Goal: Information Seeking & Learning: Learn about a topic

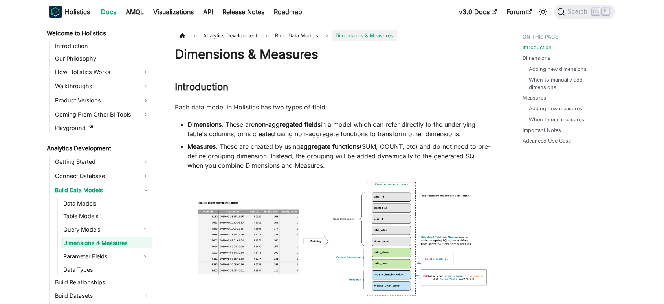
click at [323, 147] on strong "aggregate functions" at bounding box center [329, 146] width 59 height 8
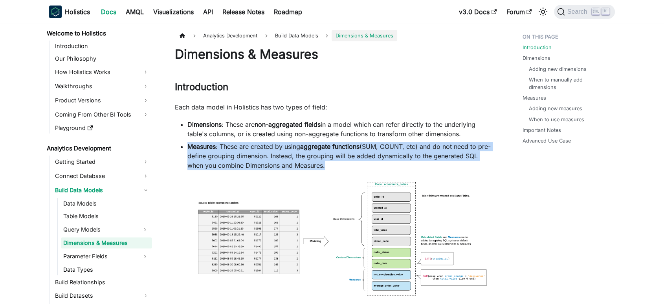
click at [323, 147] on strong "aggregate functions" at bounding box center [329, 146] width 59 height 8
click at [327, 166] on li "Measures : These are created by using aggregate functions (SUM, COUNT, etc) and…" at bounding box center [340, 156] width 304 height 28
drag, startPoint x: 335, startPoint y: 171, endPoint x: 182, endPoint y: 141, distance: 155.1
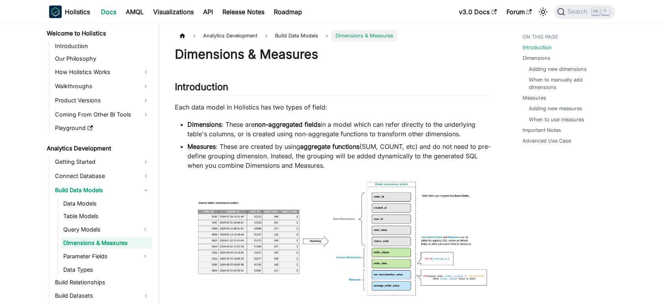
click at [243, 132] on li "Dimensions : These are non-aggregated fields in a model which can refer directl…" at bounding box center [340, 129] width 304 height 19
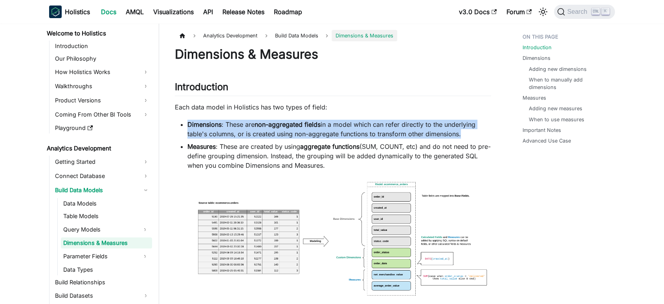
click at [243, 132] on li "Dimensions : These are non-aggregated fields in a model which can refer directl…" at bounding box center [340, 129] width 304 height 19
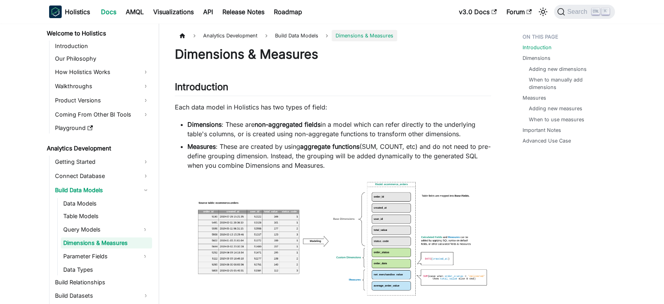
click at [415, 136] on li "Dimensions : These are non-aggregated fields in a model which can refer directl…" at bounding box center [340, 129] width 304 height 19
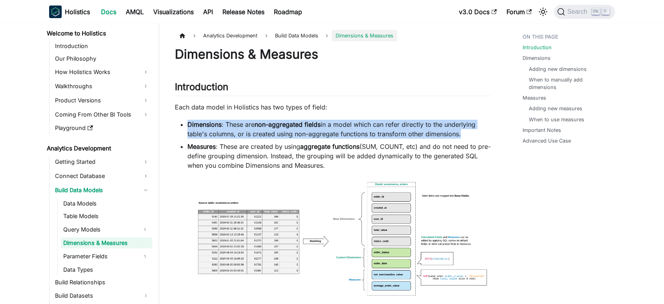
click at [415, 136] on li "Dimensions : These are non-aggregated fields in a model which can refer directl…" at bounding box center [340, 129] width 304 height 19
click at [415, 127] on li "Dimensions : These are non-aggregated fields in a model which can refer directl…" at bounding box center [340, 129] width 304 height 19
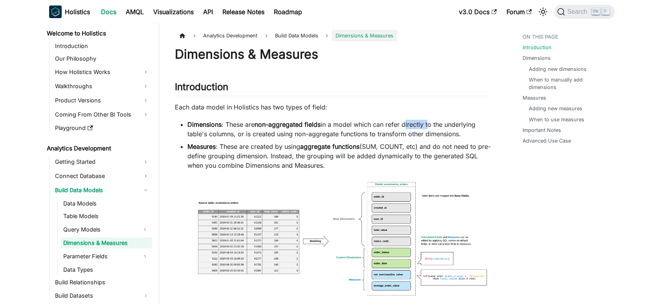
click at [415, 127] on li "Dimensions : These are non-aggregated fields in a model which can refer directl…" at bounding box center [340, 129] width 304 height 19
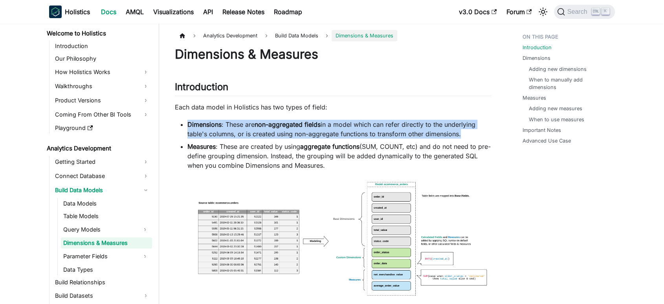
click at [415, 127] on li "Dimensions : These are non-aggregated fields in a model which can refer directl…" at bounding box center [340, 129] width 304 height 19
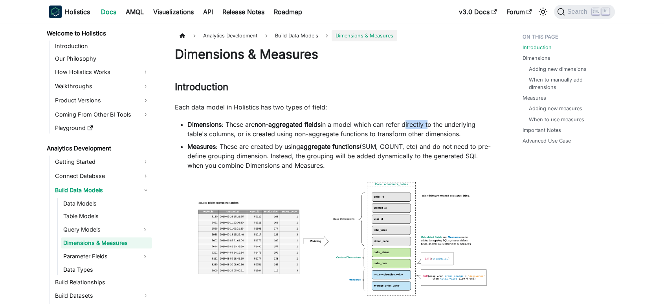
click at [415, 127] on li "Dimensions : These are non-aggregated fields in a model which can refer directl…" at bounding box center [340, 129] width 304 height 19
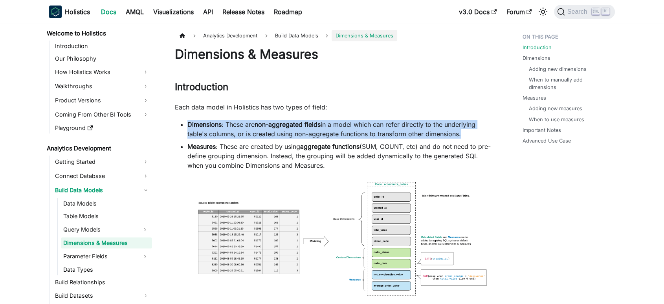
click at [415, 127] on li "Dimensions : These are non-aggregated fields in a model which can refer directl…" at bounding box center [340, 129] width 304 height 19
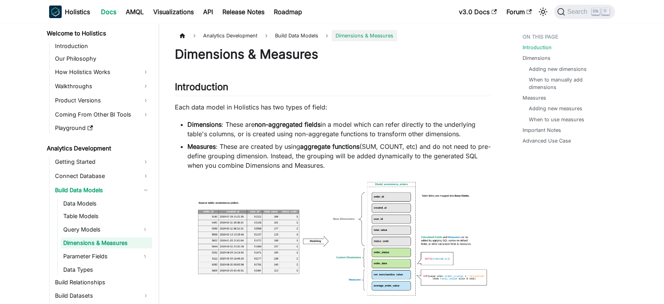
click at [322, 151] on li "Measures : These are created by using aggregate functions (SUM, COUNT, etc) and…" at bounding box center [340, 156] width 304 height 28
click at [339, 145] on strong "aggregate functions" at bounding box center [329, 146] width 59 height 8
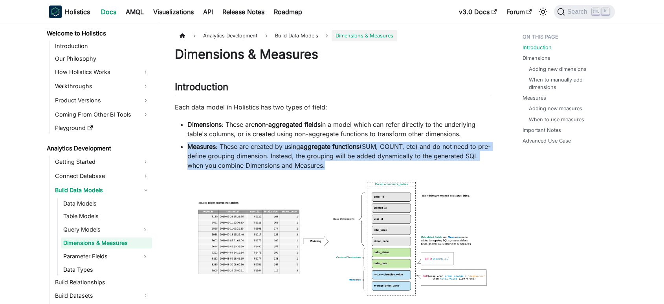
click at [339, 145] on strong "aggregate functions" at bounding box center [329, 146] width 59 height 8
click at [327, 160] on li "Measures : These are created by using aggregate functions (SUM, COUNT, etc) and…" at bounding box center [340, 156] width 304 height 28
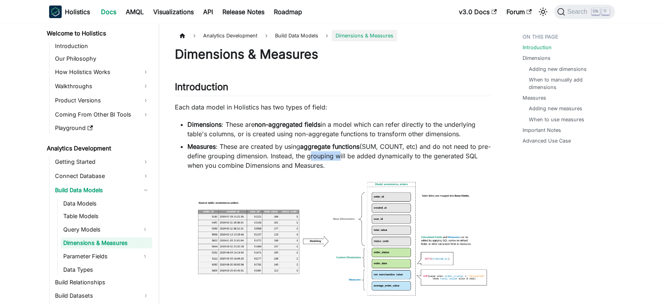
click at [327, 160] on li "Measures : These are created by using aggregate functions (SUM, COUNT, etc) and…" at bounding box center [340, 156] width 304 height 28
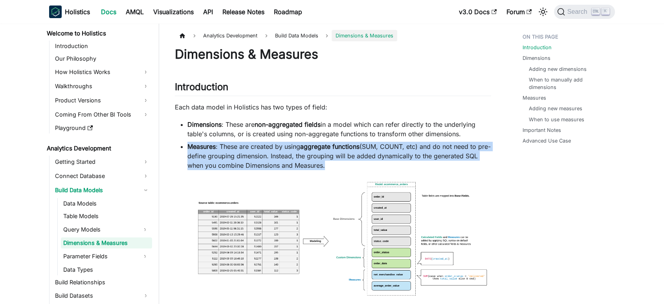
click at [327, 160] on li "Measures : These are created by using aggregate functions (SUM, COUNT, etc) and…" at bounding box center [340, 156] width 304 height 28
click at [327, 165] on li "Measures : These are created by using aggregate functions (SUM, COUNT, etc) and…" at bounding box center [340, 156] width 304 height 28
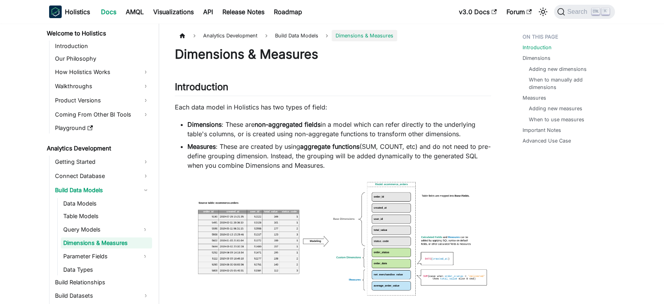
click at [334, 135] on li "Dimensions : These are non-aggregated fields in a model which can refer directl…" at bounding box center [340, 129] width 304 height 19
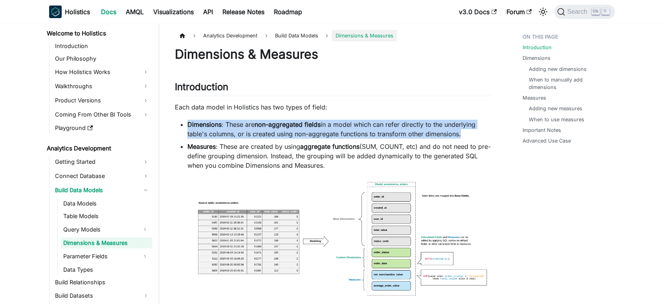
click at [334, 135] on li "Dimensions : These are non-aggregated fields in a model which can refer directl…" at bounding box center [340, 129] width 304 height 19
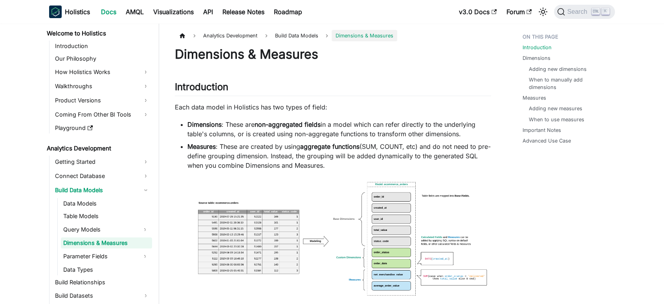
click at [331, 151] on li "Measures : These are created by using aggregate functions (SUM, COUNT, etc) and…" at bounding box center [340, 156] width 304 height 28
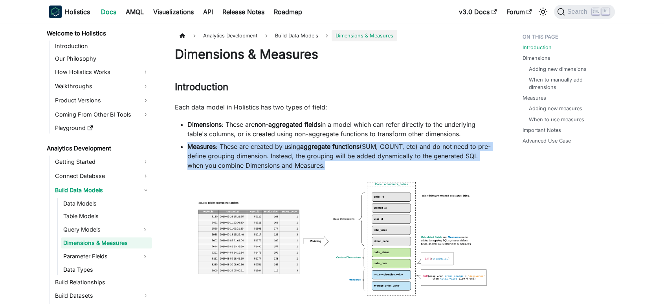
click at [331, 151] on li "Measures : These are created by using aggregate functions (SUM, COUNT, etc) and…" at bounding box center [340, 156] width 304 height 28
click at [332, 151] on li "Measures : These are created by using aggregate functions (SUM, COUNT, etc) and…" at bounding box center [340, 156] width 304 height 28
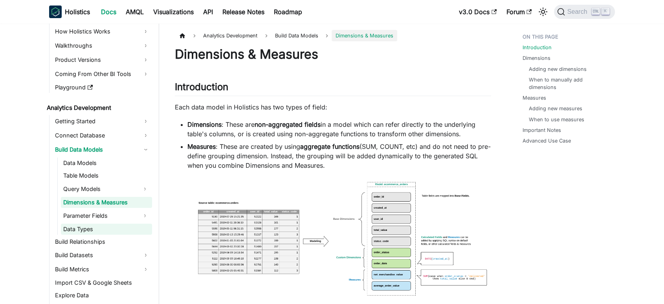
scroll to position [47, 0]
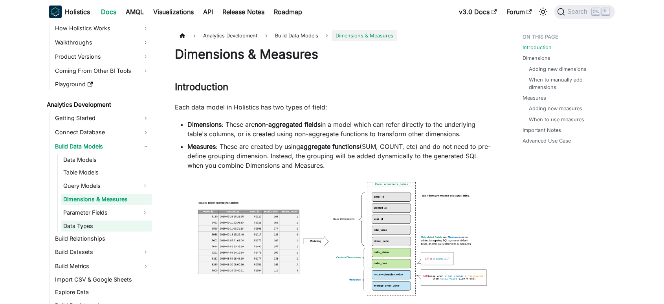
click at [82, 229] on link "Data Types" at bounding box center [106, 225] width 91 height 11
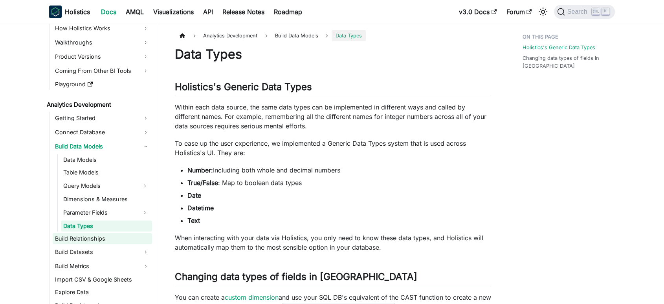
click at [82, 238] on link "Build Relationships" at bounding box center [102, 238] width 99 height 11
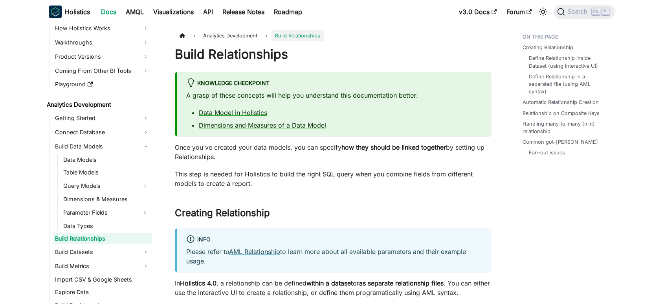
click at [234, 171] on p "This step is needed for Holistics to build the right SQL query when you combine…" at bounding box center [333, 178] width 316 height 19
click at [243, 175] on p "This step is needed for Holistics to build the right SQL query when you combine…" at bounding box center [333, 178] width 316 height 19
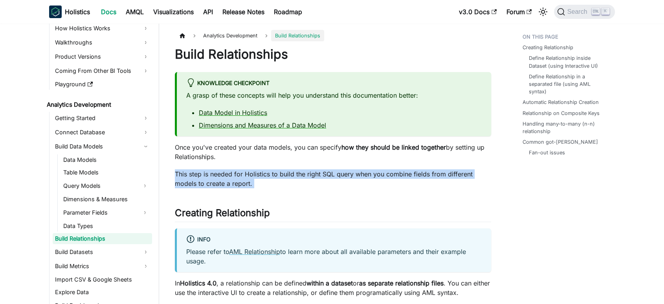
click at [243, 175] on p "This step is needed for Holistics to build the right SQL query when you combine…" at bounding box center [333, 178] width 316 height 19
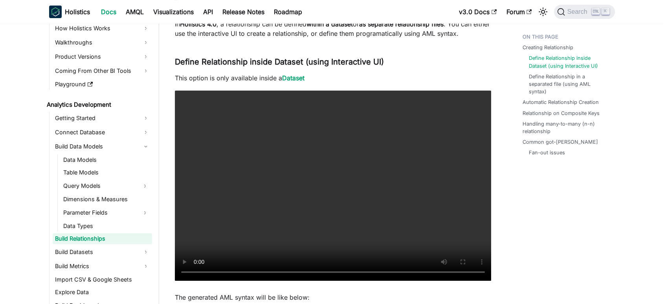
scroll to position [262, 0]
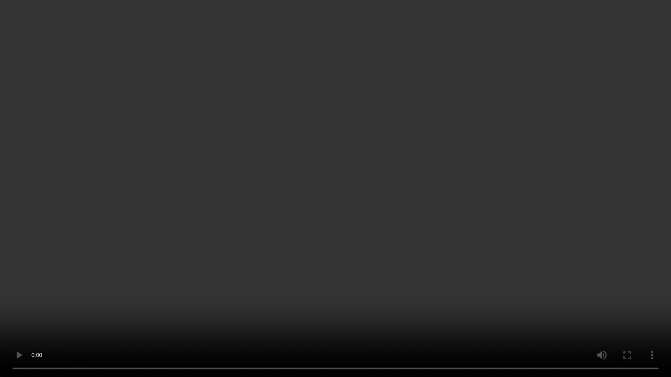
click at [341, 210] on video "Your browser does not support embedding video, but you can download it ." at bounding box center [335, 188] width 671 height 377
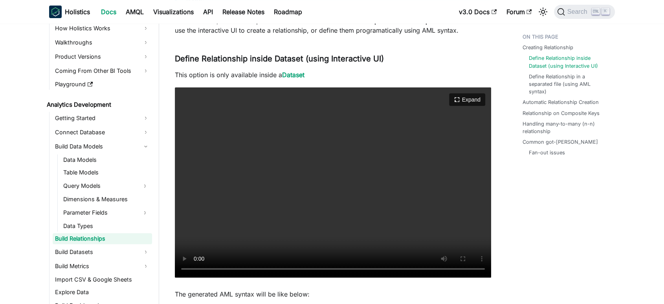
click at [358, 164] on video "Your browser does not support embedding video, but you can download it ." at bounding box center [333, 182] width 316 height 190
click at [380, 172] on video "Your browser does not support embedding video, but you can download it ." at bounding box center [333, 182] width 316 height 190
click at [331, 169] on video "Your browser does not support embedding video, but you can download it ." at bounding box center [333, 182] width 316 height 190
click at [391, 202] on video "Your browser does not support embedding video, but you can download it ." at bounding box center [333, 182] width 316 height 190
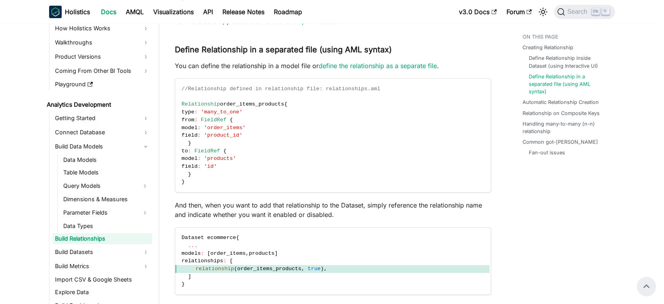
scroll to position [742, 0]
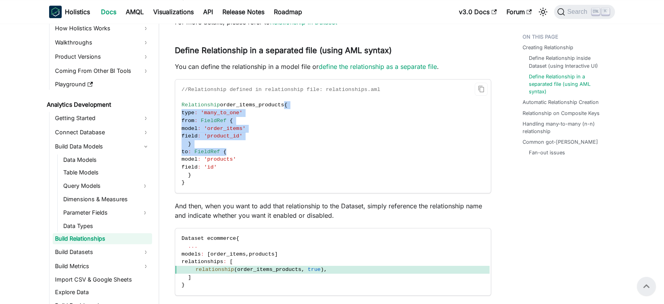
click at [272, 103] on code "//Relationship defined in relationship file: relationships.aml Relationship ord…" at bounding box center [332, 135] width 315 height 113
click at [341, 142] on code "//Relationship defined in relationship file: relationships.aml Relationship ord…" at bounding box center [332, 135] width 315 height 113
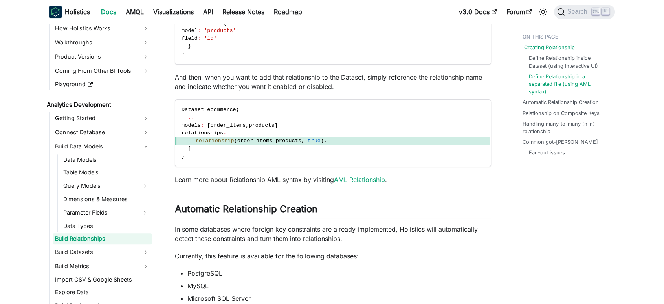
scroll to position [874, 0]
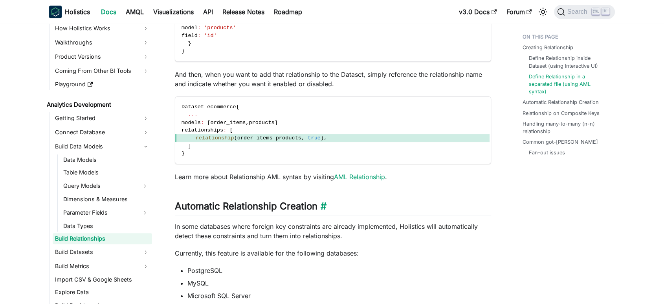
click at [306, 205] on h2 "Automatic Relationship Creation ​" at bounding box center [333, 207] width 316 height 15
click at [396, 186] on div "Build Relationships Knowledge Checkpoint A grasp of these concepts will help yo…" at bounding box center [333, 230] width 316 height 2115
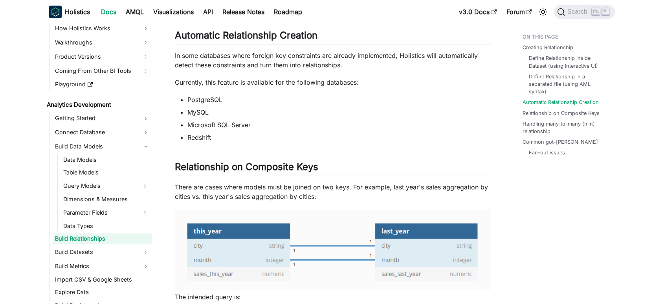
scroll to position [1048, 0]
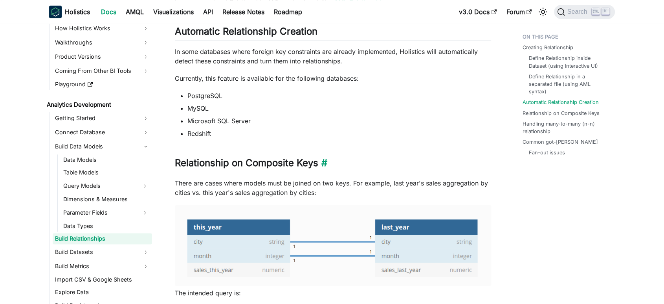
click at [274, 166] on h2 "Relationship on Composite Keys ​" at bounding box center [333, 164] width 316 height 15
click at [324, 137] on li "Redshift" at bounding box center [340, 133] width 304 height 9
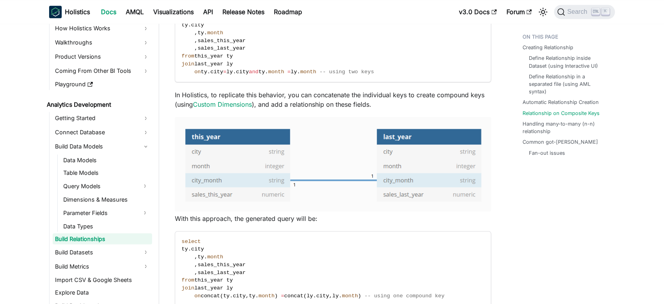
scroll to position [1354, 0]
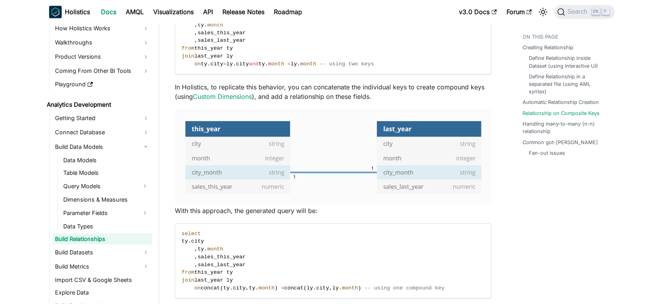
click at [339, 84] on p "In Holistics, to replicate this behavior, you can concatenate the individual ke…" at bounding box center [333, 91] width 316 height 19
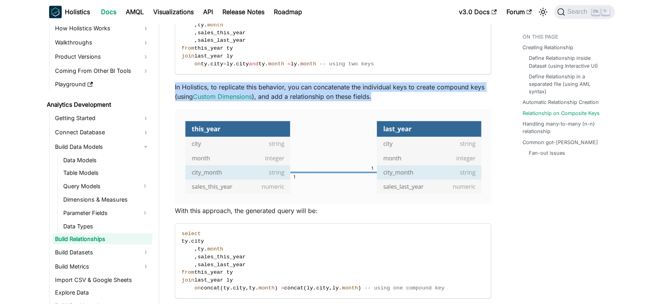
click at [339, 84] on p "In Holistics, to replicate this behavior, you can concatenate the individual ke…" at bounding box center [333, 91] width 316 height 19
click at [339, 90] on p "In Holistics, to replicate this behavior, you can concatenate the individual ke…" at bounding box center [333, 91] width 316 height 19
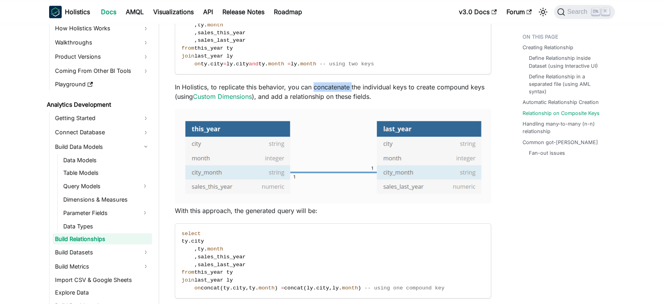
click at [339, 90] on p "In Holistics, to replicate this behavior, you can concatenate the individual ke…" at bounding box center [333, 91] width 316 height 19
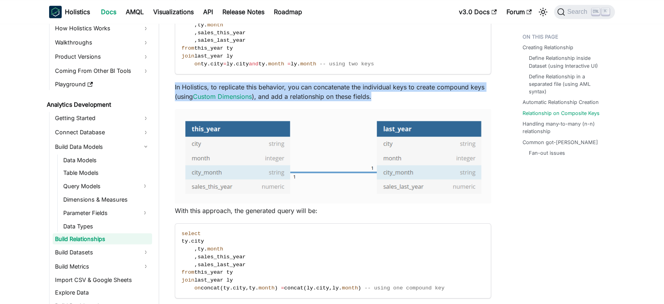
click at [339, 90] on p "In Holistics, to replicate this behavior, you can concatenate the individual ke…" at bounding box center [333, 91] width 316 height 19
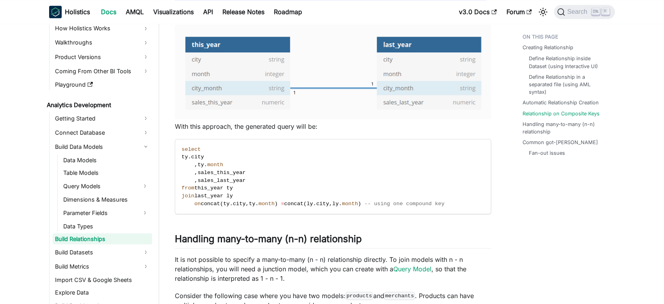
scroll to position [1441, 0]
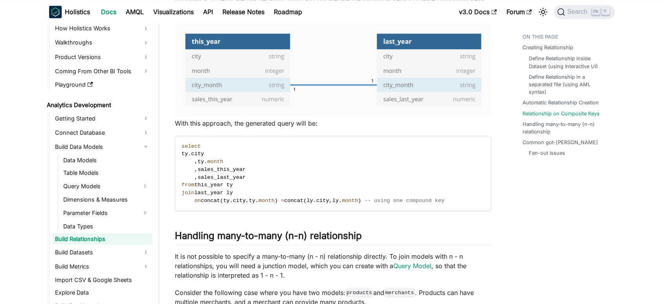
click at [291, 127] on p "With this approach, the generated query will be:" at bounding box center [333, 122] width 316 height 9
click at [291, 125] on p "With this approach, the generated query will be:" at bounding box center [333, 122] width 316 height 9
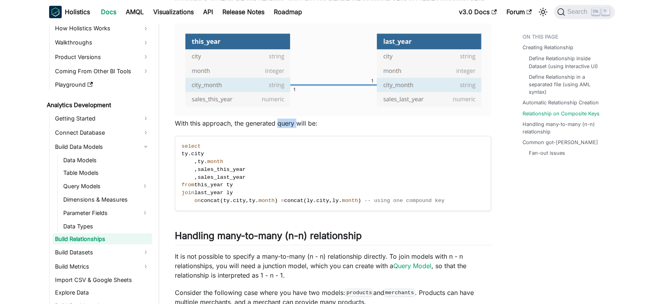
click at [291, 125] on p "With this approach, the generated query will be:" at bounding box center [333, 122] width 316 height 9
click at [292, 125] on p "With this approach, the generated query will be:" at bounding box center [333, 122] width 316 height 9
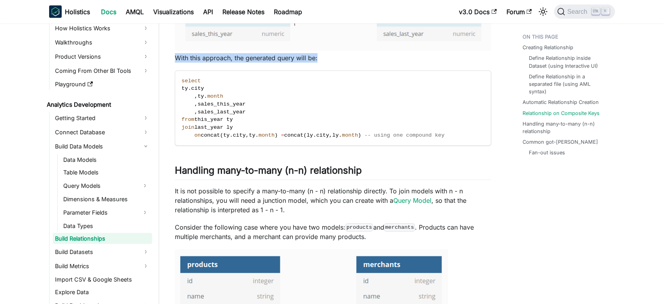
scroll to position [1616, 0]
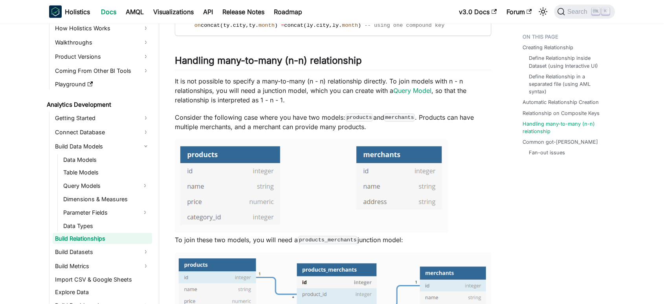
click at [306, 127] on p "Consider the following case where you have two models: products and merchants .…" at bounding box center [333, 121] width 316 height 19
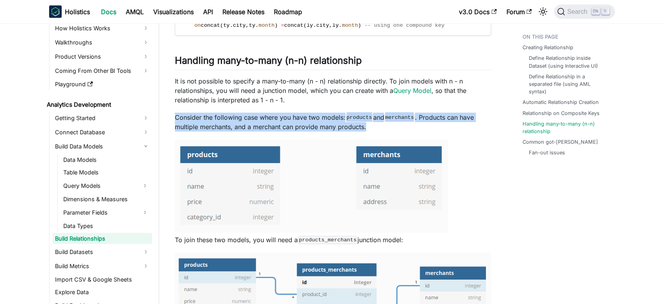
click at [306, 127] on p "Consider the following case where you have two models: products and merchants .…" at bounding box center [333, 121] width 316 height 19
click at [307, 129] on p "Consider the following case where you have two models: products and merchants .…" at bounding box center [333, 121] width 316 height 19
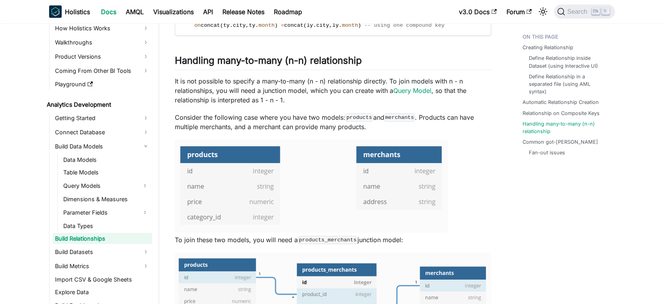
click at [302, 131] on p "Consider the following case where you have two models: products and merchants .…" at bounding box center [333, 121] width 316 height 19
click at [319, 84] on p "It is not possible to specify a many-to-many (n - n) relationship directly. To …" at bounding box center [333, 90] width 316 height 28
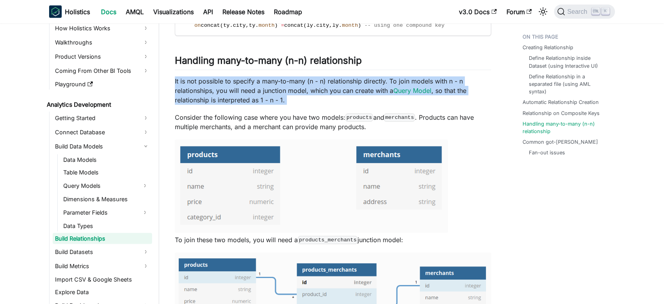
click at [319, 84] on p "It is not possible to specify a many-to-many (n - n) relationship directly. To …" at bounding box center [333, 90] width 316 height 28
click at [403, 88] on link "Query Model" at bounding box center [413, 90] width 38 height 8
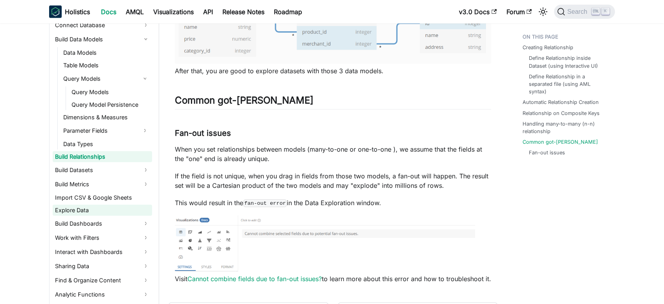
scroll to position [156, 0]
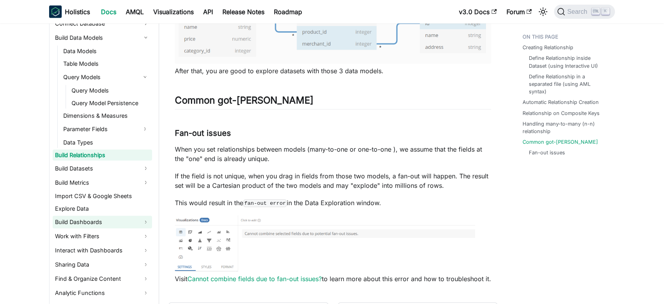
click at [116, 219] on link "Build Dashboards" at bounding box center [102, 221] width 99 height 13
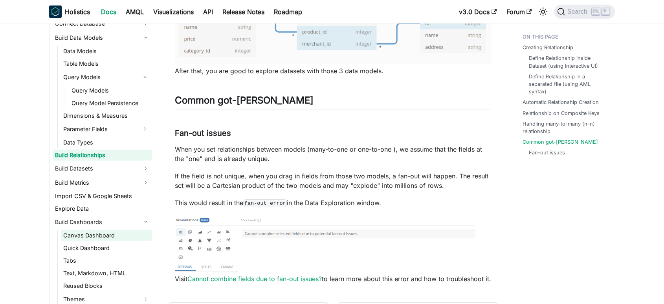
click at [101, 232] on link "Canvas Dashboard" at bounding box center [106, 235] width 91 height 11
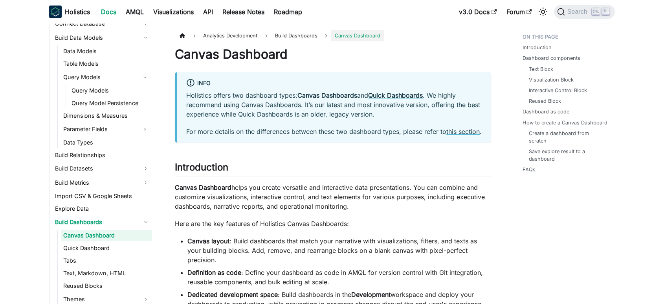
click at [349, 114] on p "Holistics offers two dashboard types: Canvas Dashboards and Quick Dashboards . …" at bounding box center [334, 104] width 296 height 28
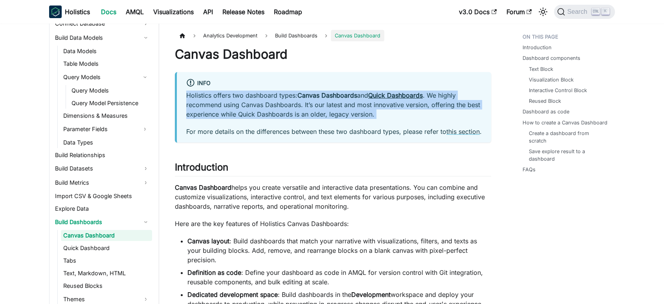
click at [349, 114] on p "Holistics offers two dashboard types: Canvas Dashboards and Quick Dashboards . …" at bounding box center [334, 104] width 296 height 28
click at [364, 117] on p "Holistics offers two dashboard types: Canvas Dashboards and Quick Dashboards . …" at bounding box center [334, 104] width 296 height 28
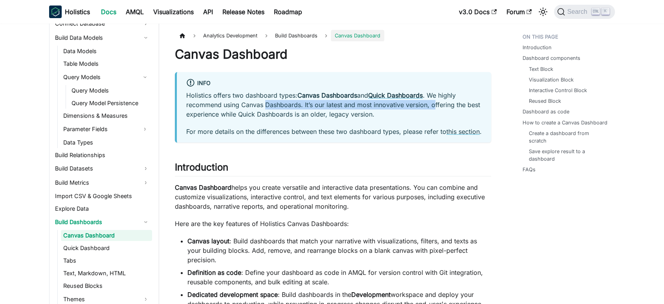
drag, startPoint x: 434, startPoint y: 106, endPoint x: 267, endPoint y: 102, distance: 167.5
click at [267, 102] on p "Holistics offers two dashboard types: Canvas Dashboards and Quick Dashboards . …" at bounding box center [334, 104] width 296 height 28
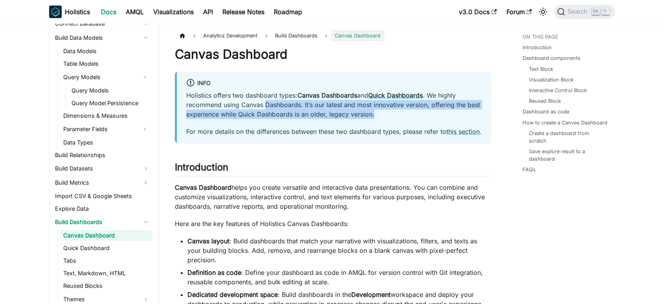
drag, startPoint x: 265, startPoint y: 103, endPoint x: 423, endPoint y: 111, distance: 158.7
click at [423, 111] on p "Holistics offers two dashboard types: Canvas Dashboards and Quick Dashboards . …" at bounding box center [334, 104] width 296 height 28
click at [422, 110] on p "Holistics offers two dashboard types: Canvas Dashboards and Quick Dashboards . …" at bounding box center [334, 104] width 296 height 28
click at [421, 107] on p "Holistics offers two dashboard types: Canvas Dashboards and Quick Dashboards . …" at bounding box center [334, 104] width 296 height 28
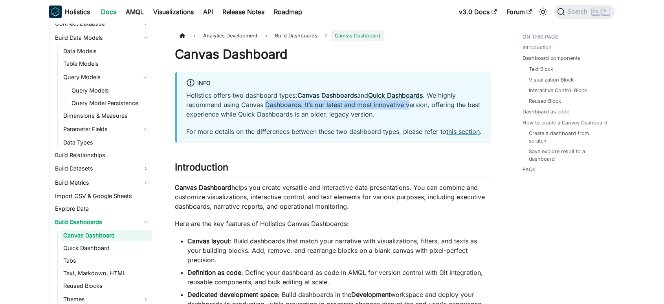
drag, startPoint x: 410, startPoint y: 106, endPoint x: 265, endPoint y: 107, distance: 144.7
click at [265, 107] on p "Holistics offers two dashboard types: Canvas Dashboards and Quick Dashboards . …" at bounding box center [334, 104] width 296 height 28
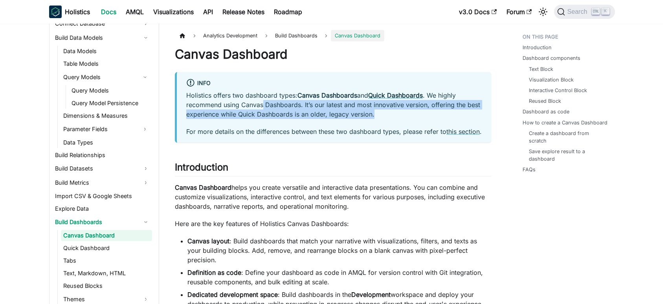
drag, startPoint x: 264, startPoint y: 107, endPoint x: 425, endPoint y: 110, distance: 160.4
click at [425, 110] on p "Holistics offers two dashboard types: Canvas Dashboards and Quick Dashboards . …" at bounding box center [334, 104] width 296 height 28
click at [422, 106] on p "Holistics offers two dashboard types: Canvas Dashboards and Quick Dashboards . …" at bounding box center [334, 104] width 296 height 28
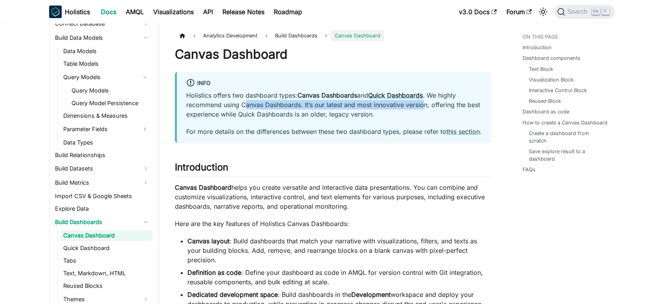
drag, startPoint x: 406, startPoint y: 108, endPoint x: 245, endPoint y: 107, distance: 160.4
click at [245, 107] on p "Holistics offers two dashboard types: Canvas Dashboards and Quick Dashboards . …" at bounding box center [334, 104] width 296 height 28
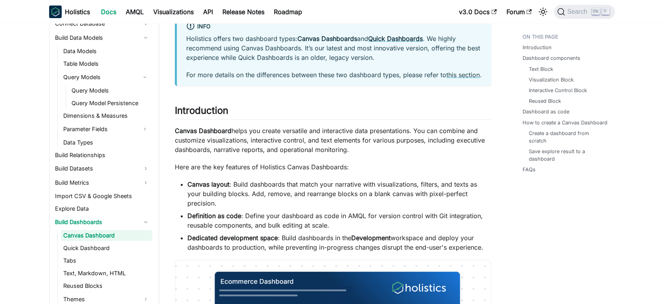
scroll to position [131, 0]
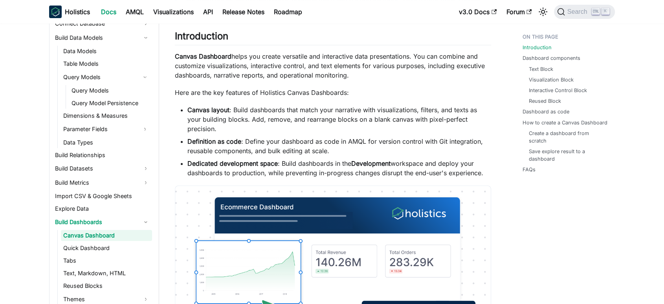
click at [206, 75] on p "Canvas Dashboard helps you create versatile and interactive data presentations.…" at bounding box center [333, 66] width 316 height 28
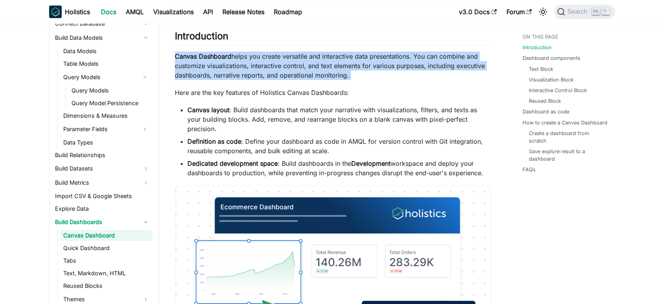
click at [206, 75] on p "Canvas Dashboard helps you create versatile and interactive data presentations.…" at bounding box center [333, 66] width 316 height 28
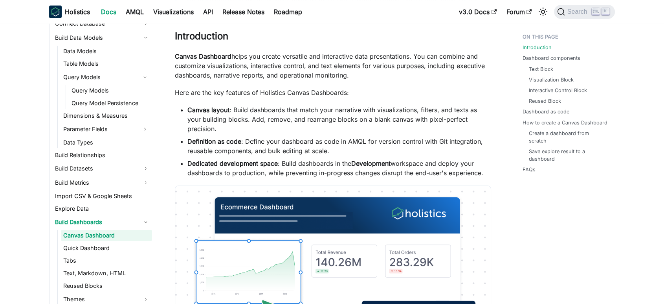
click at [257, 117] on li "Canvas layout : Build dashboards that match your narrative with visualizations,…" at bounding box center [340, 119] width 304 height 28
click at [250, 97] on p "Here are the key features of Holistics Canvas Dashboards:" at bounding box center [333, 92] width 316 height 9
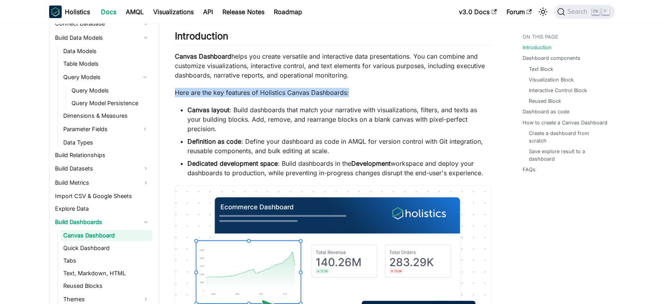
click at [250, 97] on p "Here are the key features of Holistics Canvas Dashboards:" at bounding box center [333, 92] width 316 height 9
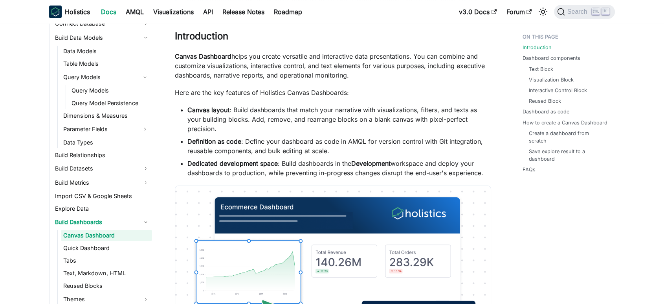
click at [258, 133] on li "Canvas layout : Build dashboards that match your narrative with visualizations,…" at bounding box center [340, 119] width 304 height 28
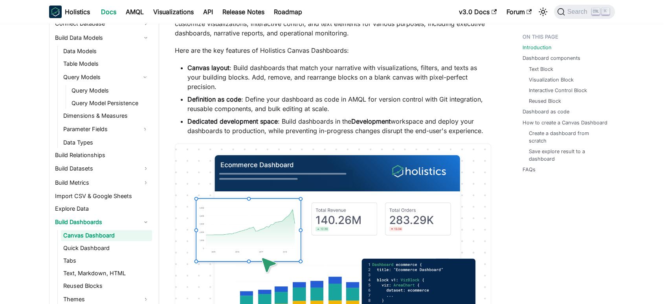
scroll to position [175, 0]
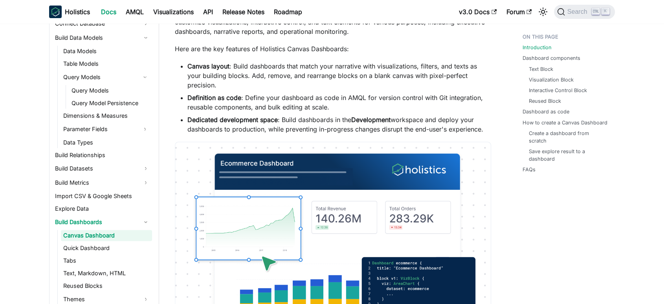
click at [227, 70] on strong "Canvas layout" at bounding box center [209, 66] width 42 height 8
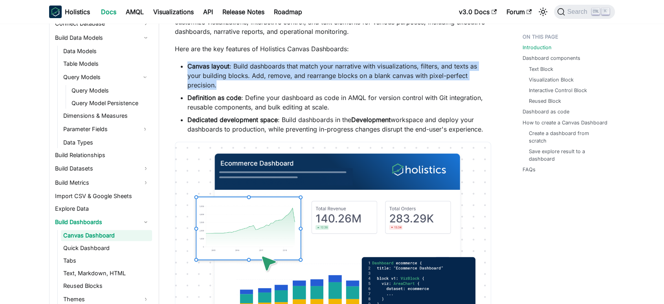
click at [227, 70] on strong "Canvas layout" at bounding box center [209, 66] width 42 height 8
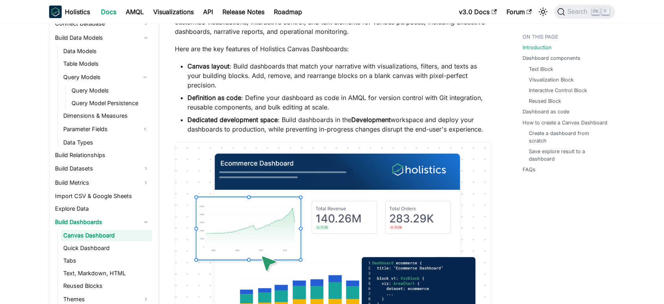
click at [246, 103] on li "Definition as code : Define your dashboard as code in AMQL for version control …" at bounding box center [340, 102] width 304 height 19
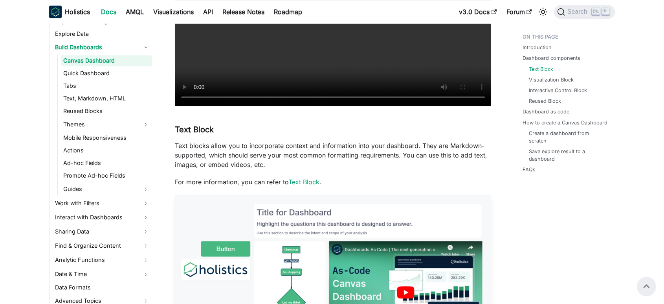
scroll to position [699, 0]
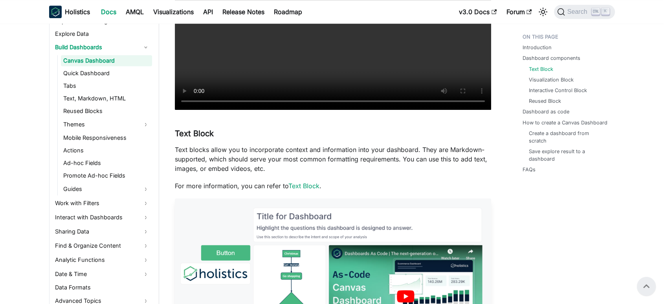
click at [247, 163] on p "Text blocks allow you to incorporate context and information into your dashboar…" at bounding box center [333, 159] width 316 height 28
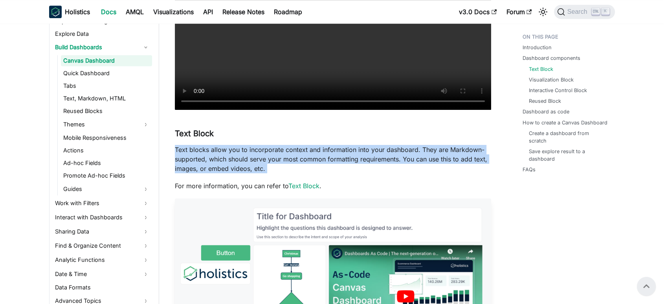
click at [247, 163] on p "Text blocks allow you to incorporate context and information into your dashboar…" at bounding box center [333, 159] width 316 height 28
click at [272, 160] on p "Text blocks allow you to incorporate context and information into your dashboar…" at bounding box center [333, 159] width 316 height 28
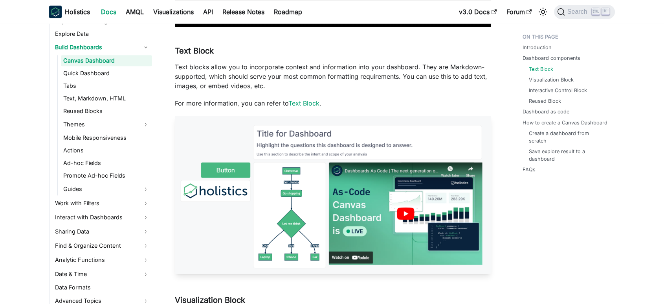
scroll to position [786, 0]
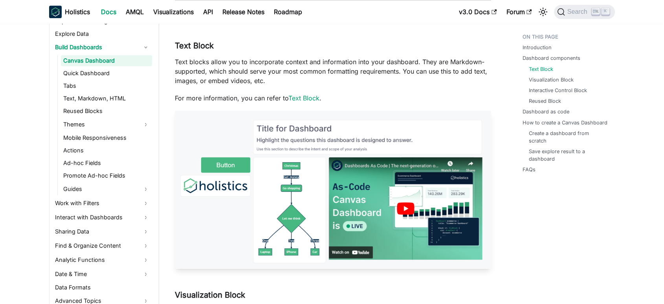
click at [347, 212] on img at bounding box center [333, 189] width 316 height 158
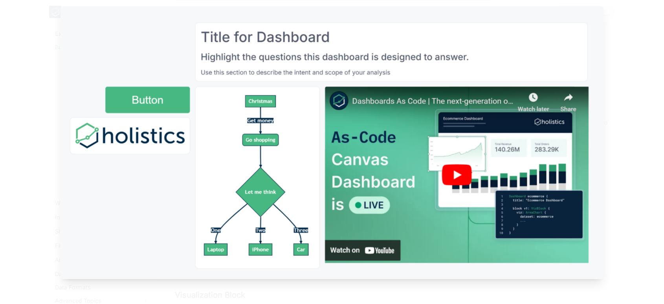
click at [424, 199] on img at bounding box center [333, 142] width 544 height 272
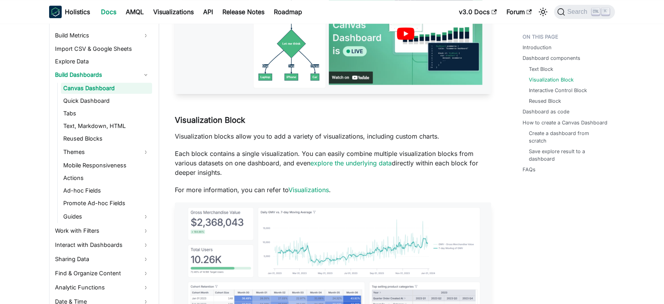
scroll to position [287, 0]
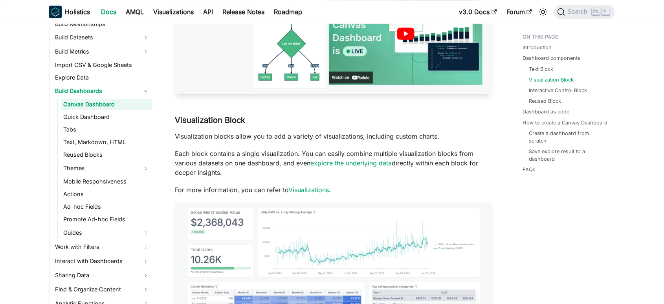
click at [270, 169] on p "Each block contains a single visualization. You can easily combine multiple vis…" at bounding box center [333, 163] width 316 height 28
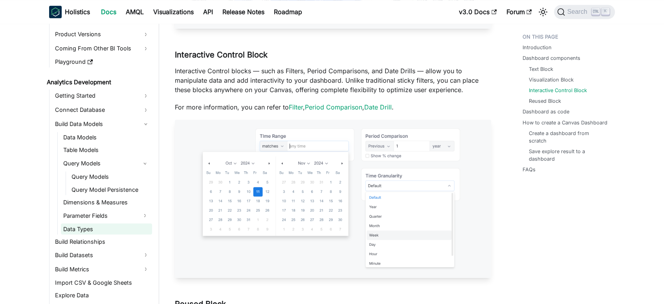
scroll to position [68, 0]
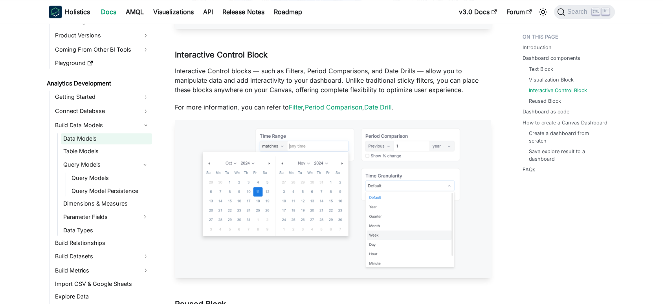
drag, startPoint x: 109, startPoint y: 134, endPoint x: 113, endPoint y: 136, distance: 4.6
click at [109, 134] on link "Data Models" at bounding box center [106, 138] width 91 height 11
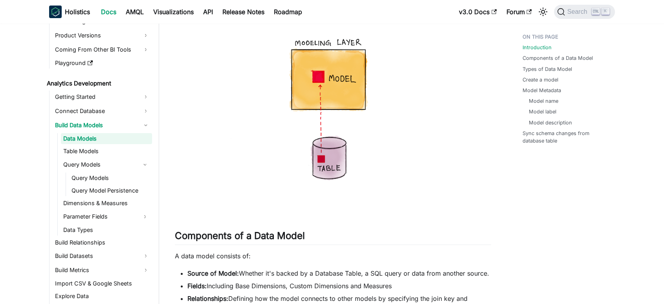
scroll to position [175, 0]
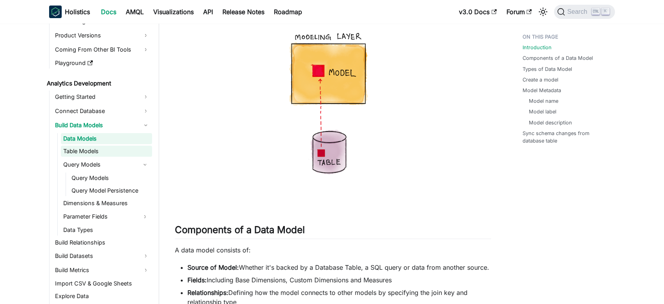
drag, startPoint x: 95, startPoint y: 151, endPoint x: 135, endPoint y: 150, distance: 39.7
click at [96, 150] on link "Table Models" at bounding box center [106, 150] width 91 height 11
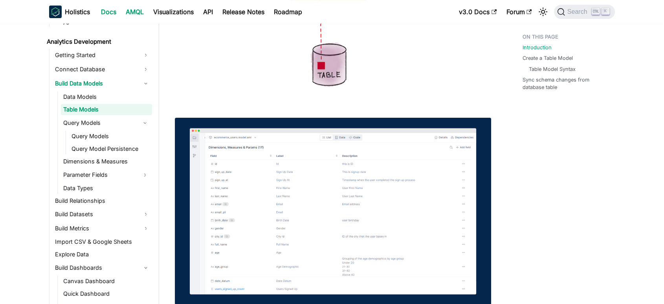
scroll to position [112, 0]
